Goal: Task Accomplishment & Management: Complete application form

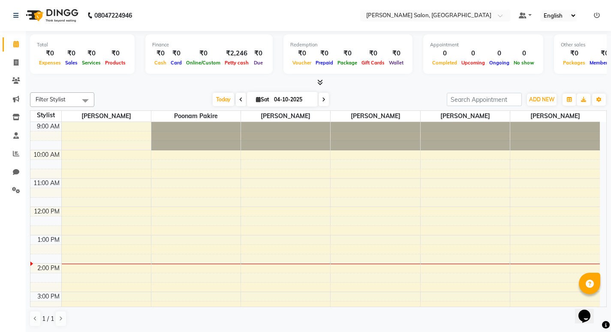
scroll to position [85, 0]
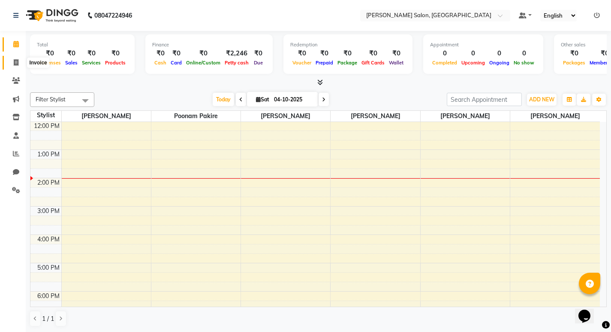
click at [18, 63] on icon at bounding box center [16, 62] width 5 height 6
select select "service"
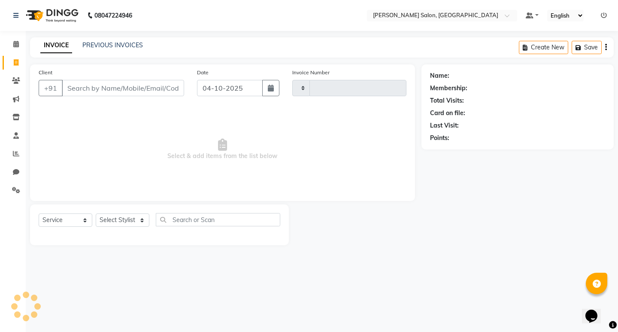
type input "0882"
select select "7550"
click at [127, 220] on select "Select Stylist karan raut kiran karagir Manager pavan Poonam Pakire Raju Bahadu…" at bounding box center [123, 219] width 54 height 13
select select "89607"
click at [96, 213] on select "Select Stylist karan raut kiran karagir Manager pavan Poonam Pakire Raju Bahadu…" at bounding box center [123, 219] width 54 height 13
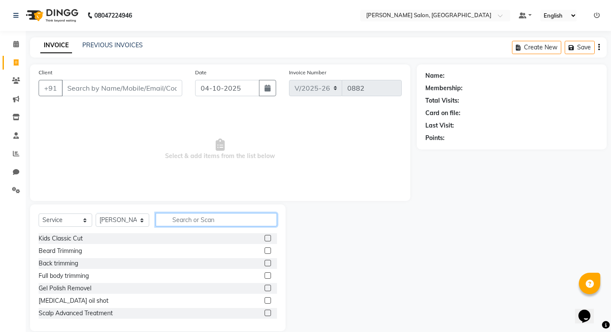
click at [188, 220] on input "text" at bounding box center [216, 219] width 121 height 13
type input "k"
type input "p"
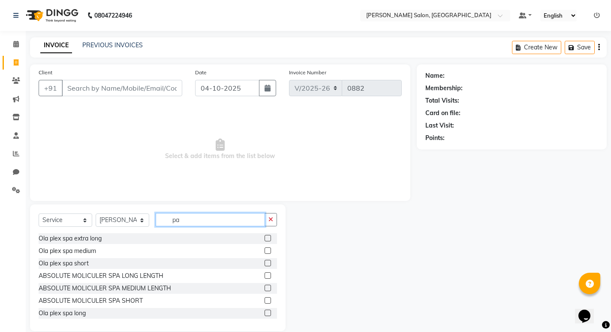
type input "pa"
drag, startPoint x: 260, startPoint y: 251, endPoint x: 254, endPoint y: 252, distance: 6.1
click at [265, 251] on label at bounding box center [268, 250] width 6 height 6
click at [265, 251] on input "checkbox" at bounding box center [268, 251] width 6 height 6
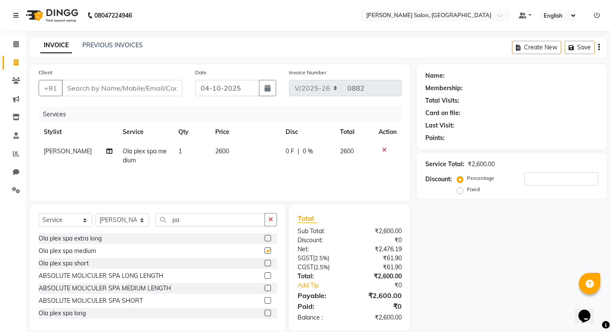
checkbox input "false"
click at [242, 209] on div "Select Service Product Membership Package Voucher Prepaid Gift Card Select Styl…" at bounding box center [158, 267] width 256 height 127
click at [235, 213] on input "pa" at bounding box center [210, 219] width 109 height 13
type input "p"
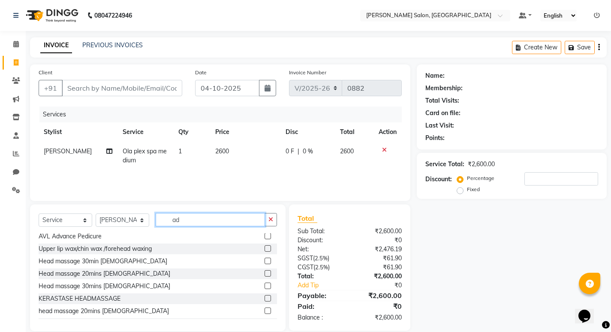
scroll to position [76, 0]
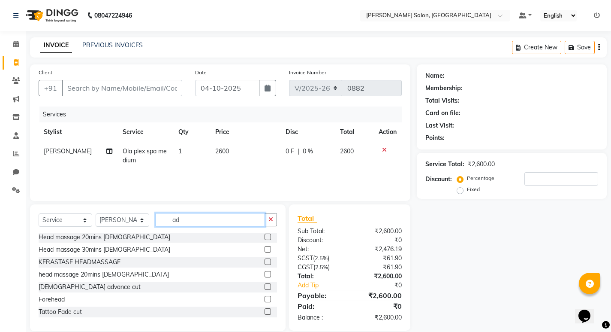
type input "ad"
click at [265, 287] on label at bounding box center [268, 286] width 6 height 6
click at [265, 287] on input "checkbox" at bounding box center [268, 287] width 6 height 6
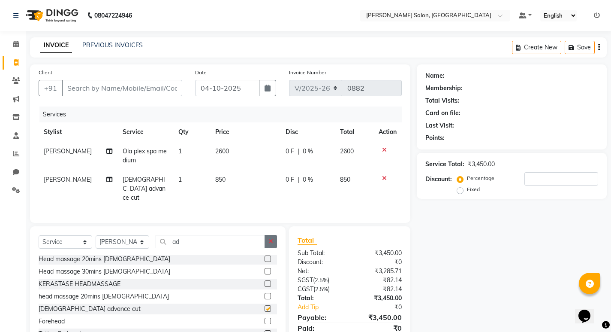
checkbox input "false"
click at [270, 235] on button "button" at bounding box center [271, 241] width 12 height 13
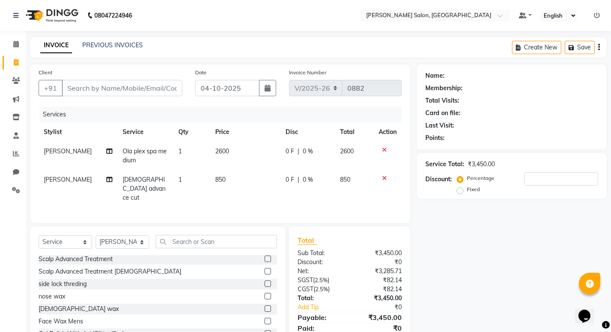
click at [122, 232] on div "Select Service Product Membership Package Voucher Prepaid Gift Card Select Styl…" at bounding box center [158, 289] width 256 height 127
click at [120, 236] on select "Select Stylist karan raut kiran karagir Manager pavan Poonam Pakire Raju Bahadu…" at bounding box center [123, 241] width 54 height 13
select select "67609"
click at [96, 235] on select "Select Stylist karan raut kiran karagir Manager pavan Poonam Pakire Raju Bahadu…" at bounding box center [123, 241] width 54 height 13
click at [173, 237] on input "text" at bounding box center [216, 241] width 121 height 13
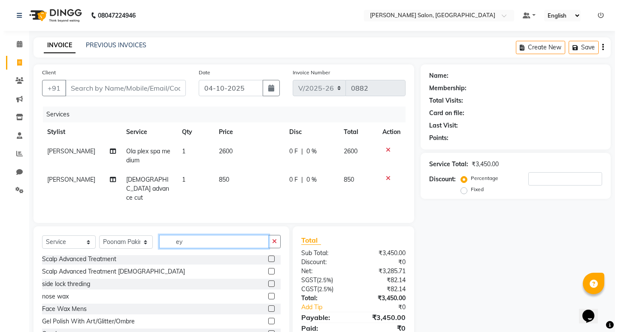
scroll to position [0, 0]
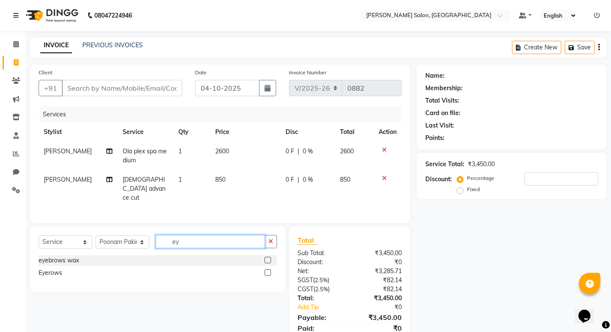
type input "ey"
click at [270, 272] on label at bounding box center [268, 272] width 6 height 6
click at [270, 272] on input "checkbox" at bounding box center [268, 273] width 6 height 6
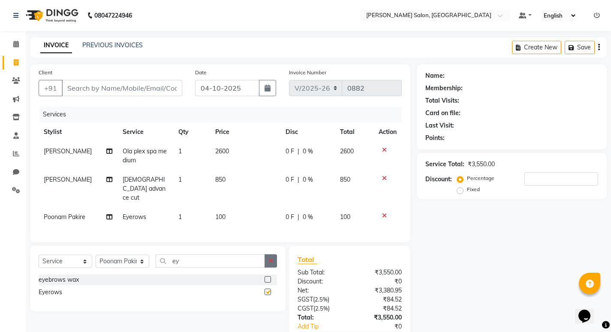
checkbox input "false"
click at [272, 257] on icon "button" at bounding box center [271, 260] width 5 height 6
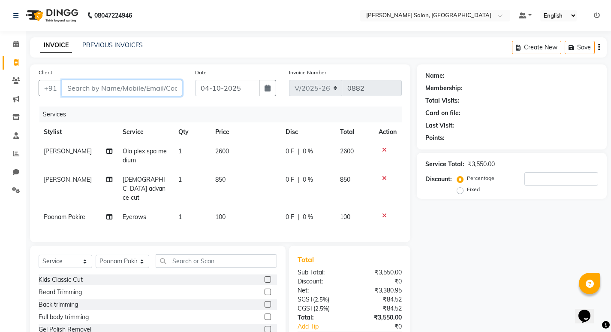
click at [119, 83] on input "Client" at bounding box center [122, 88] width 121 height 16
type input "9"
type input "0"
type input "9970467182"
click at [161, 83] on button "Add Client" at bounding box center [160, 88] width 44 height 16
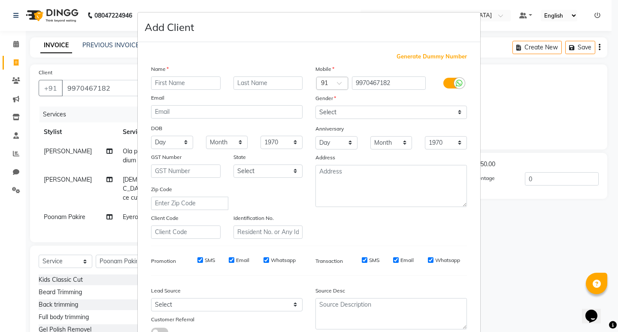
click at [166, 80] on input "text" at bounding box center [186, 82] width 70 height 13
type input "Chetna"
click at [333, 112] on select "Select Male Female Other Prefer Not To Say" at bounding box center [390, 112] width 151 height 13
select select "female"
click at [315, 106] on select "Select Male Female Other Prefer Not To Say" at bounding box center [390, 112] width 151 height 13
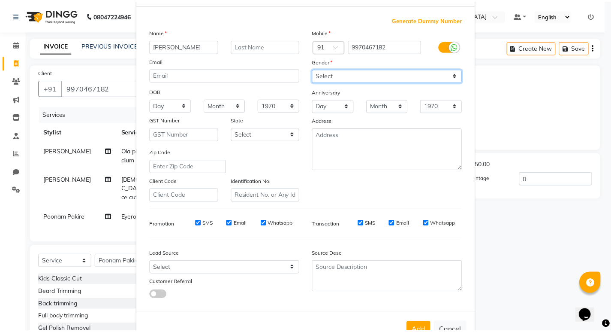
scroll to position [64, 0]
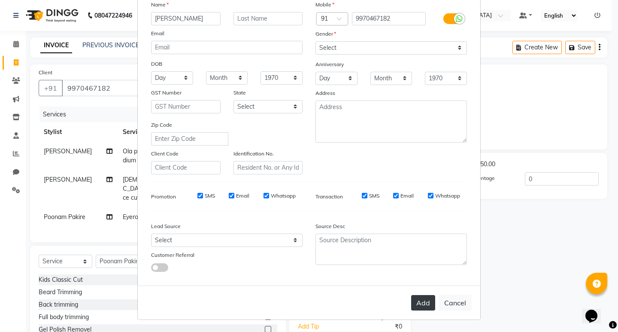
click at [414, 304] on button "Add" at bounding box center [423, 302] width 24 height 15
select select
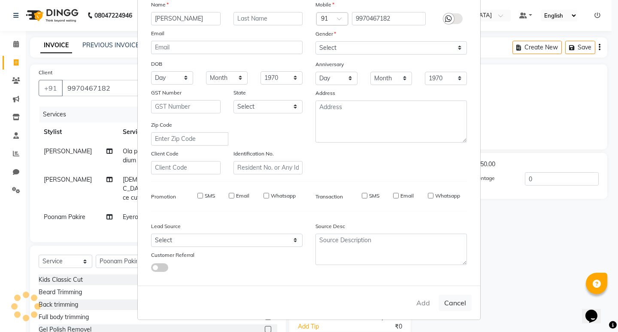
select select
checkbox input "false"
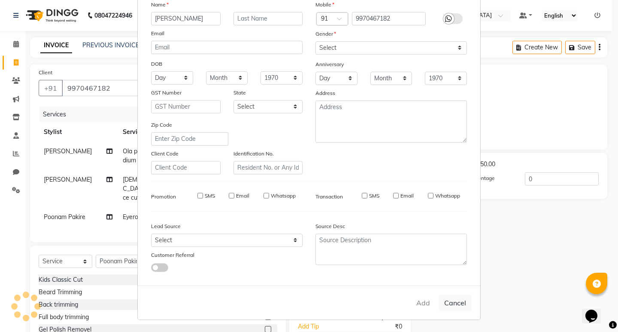
checkbox input "false"
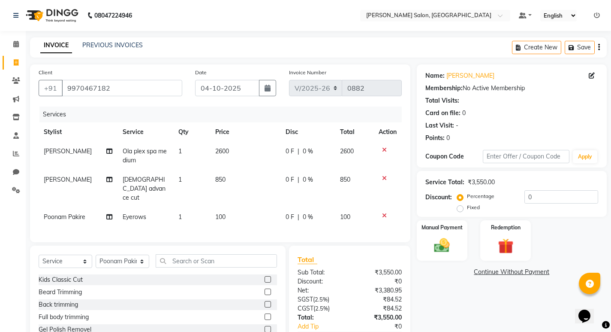
scroll to position [43, 0]
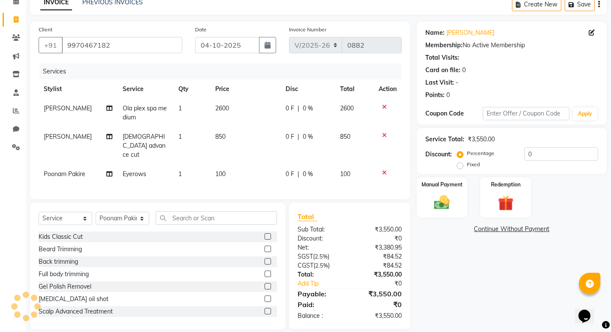
click at [307, 139] on span "0 %" at bounding box center [308, 136] width 10 height 9
select select "89607"
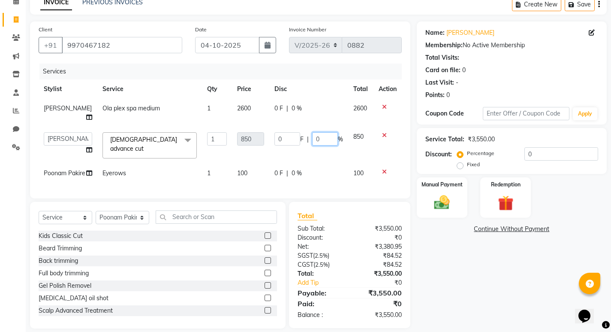
click at [318, 133] on input "0" at bounding box center [325, 138] width 26 height 13
type input "100"
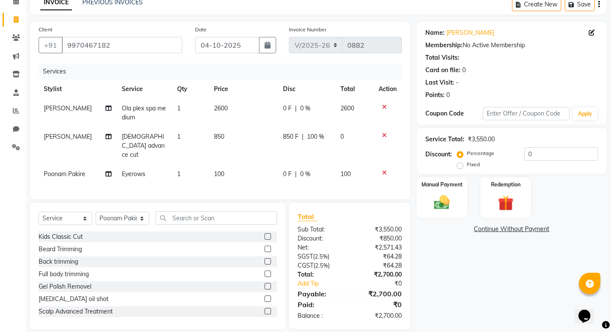
click at [456, 271] on div "Name: Chetna Membership: No Active Membership Total Visits: Card on file: 0 Las…" at bounding box center [515, 175] width 196 height 308
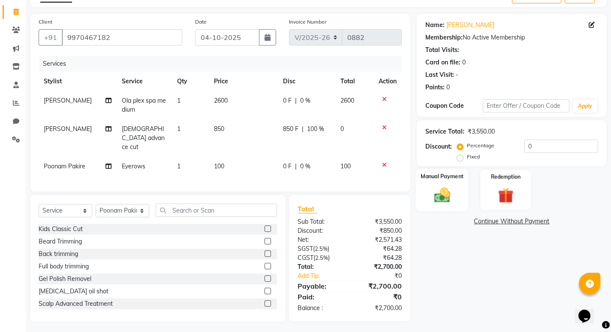
click at [454, 190] on img at bounding box center [442, 194] width 26 height 18
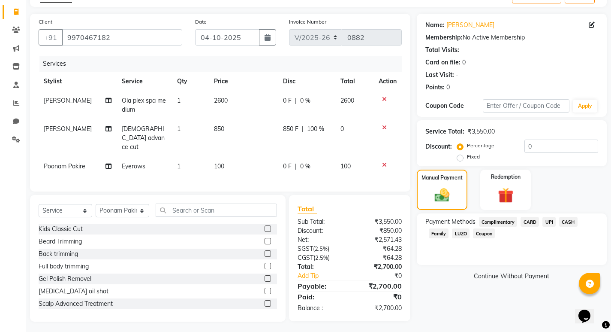
click at [550, 221] on span "UPI" at bounding box center [549, 222] width 13 height 10
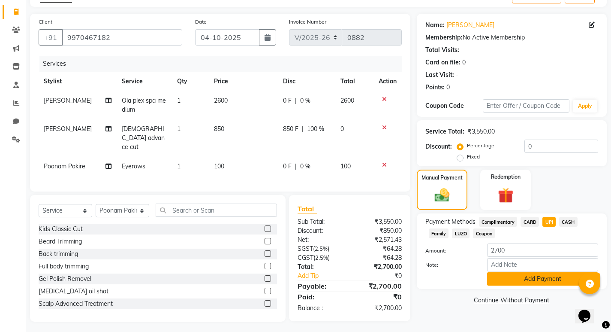
click at [518, 281] on button "Add Payment" at bounding box center [542, 278] width 111 height 13
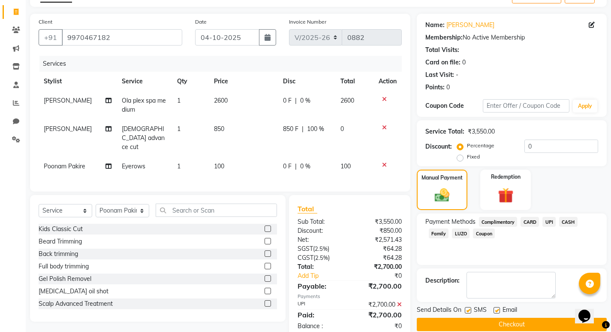
scroll to position [68, 0]
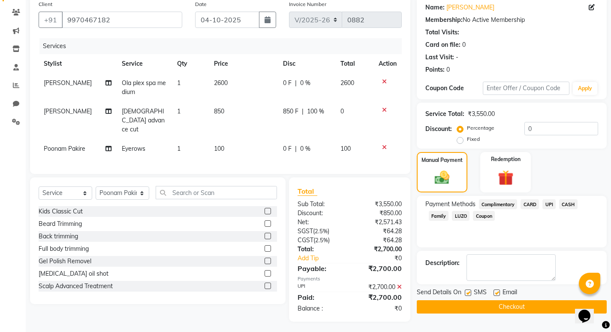
click at [493, 307] on button "Checkout" at bounding box center [512, 306] width 190 height 13
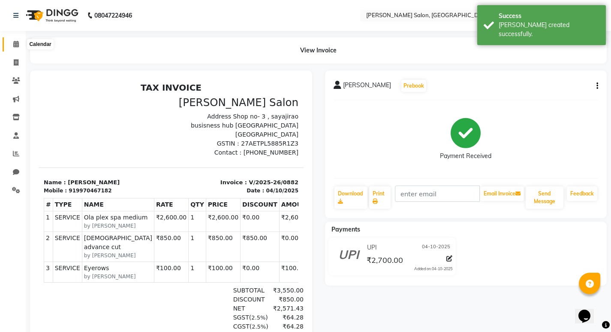
click at [11, 44] on span at bounding box center [16, 44] width 15 height 10
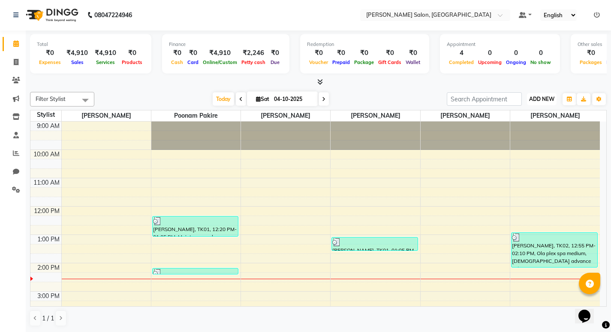
click at [536, 99] on span "ADD NEW" at bounding box center [541, 99] width 25 height 6
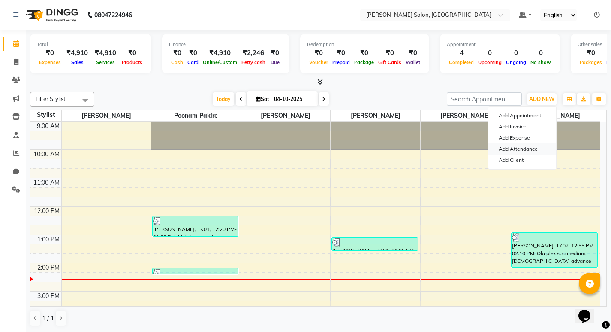
click at [525, 149] on link "Add Attendance" at bounding box center [523, 148] width 68 height 11
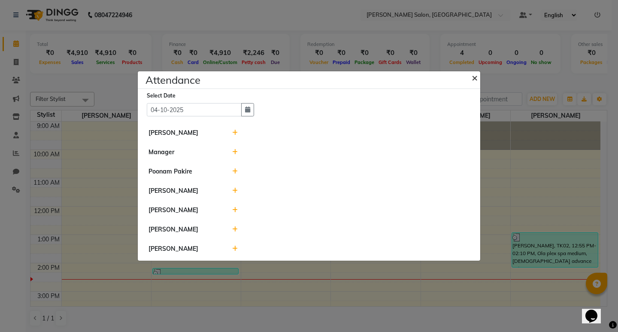
click at [470, 75] on button "×" at bounding box center [475, 77] width 21 height 24
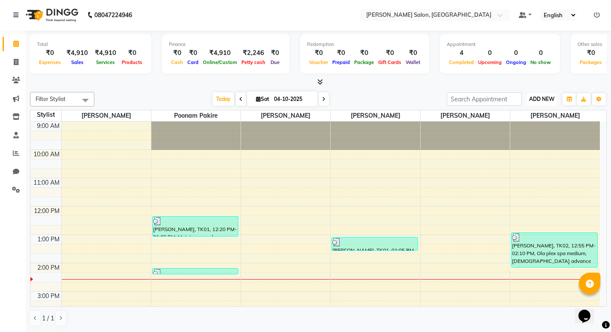
click at [538, 97] on span "ADD NEW" at bounding box center [541, 99] width 25 height 6
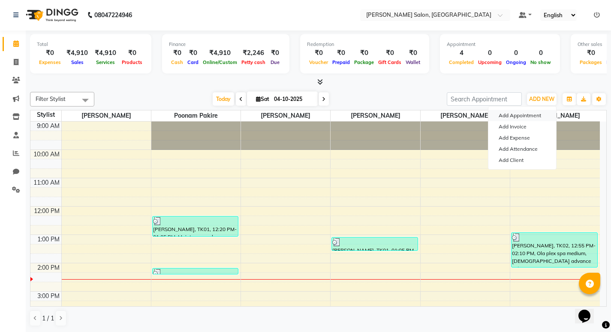
click at [518, 119] on button "Add Appointment" at bounding box center [523, 115] width 68 height 11
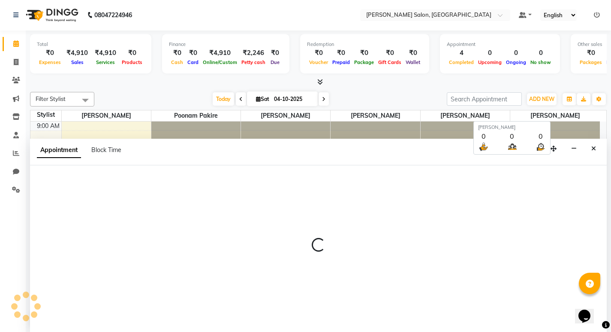
select select "tentative"
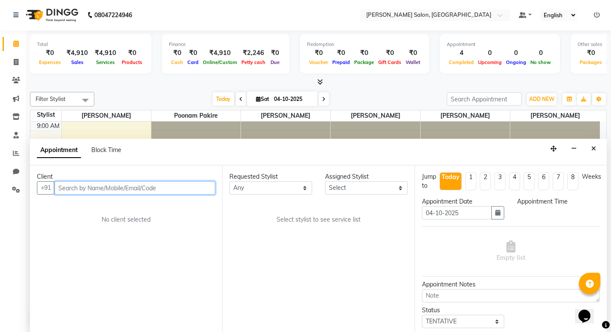
select select "600"
click at [539, 97] on span "ADD NEW" at bounding box center [541, 99] width 25 height 6
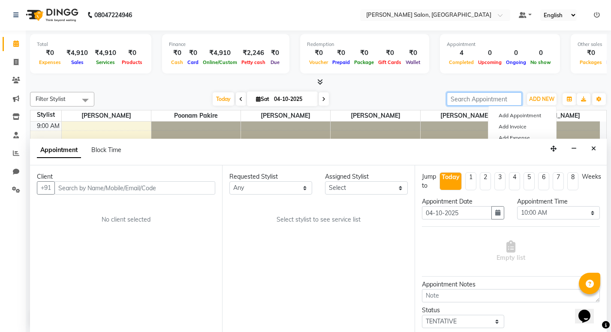
click at [502, 102] on input "search" at bounding box center [484, 98] width 75 height 13
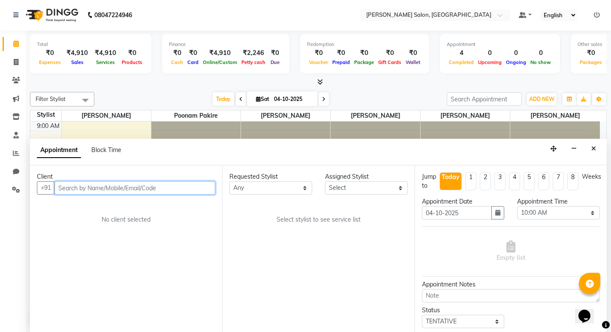
click at [98, 186] on input "text" at bounding box center [134, 187] width 161 height 13
